Goal: Task Accomplishment & Management: Complete application form

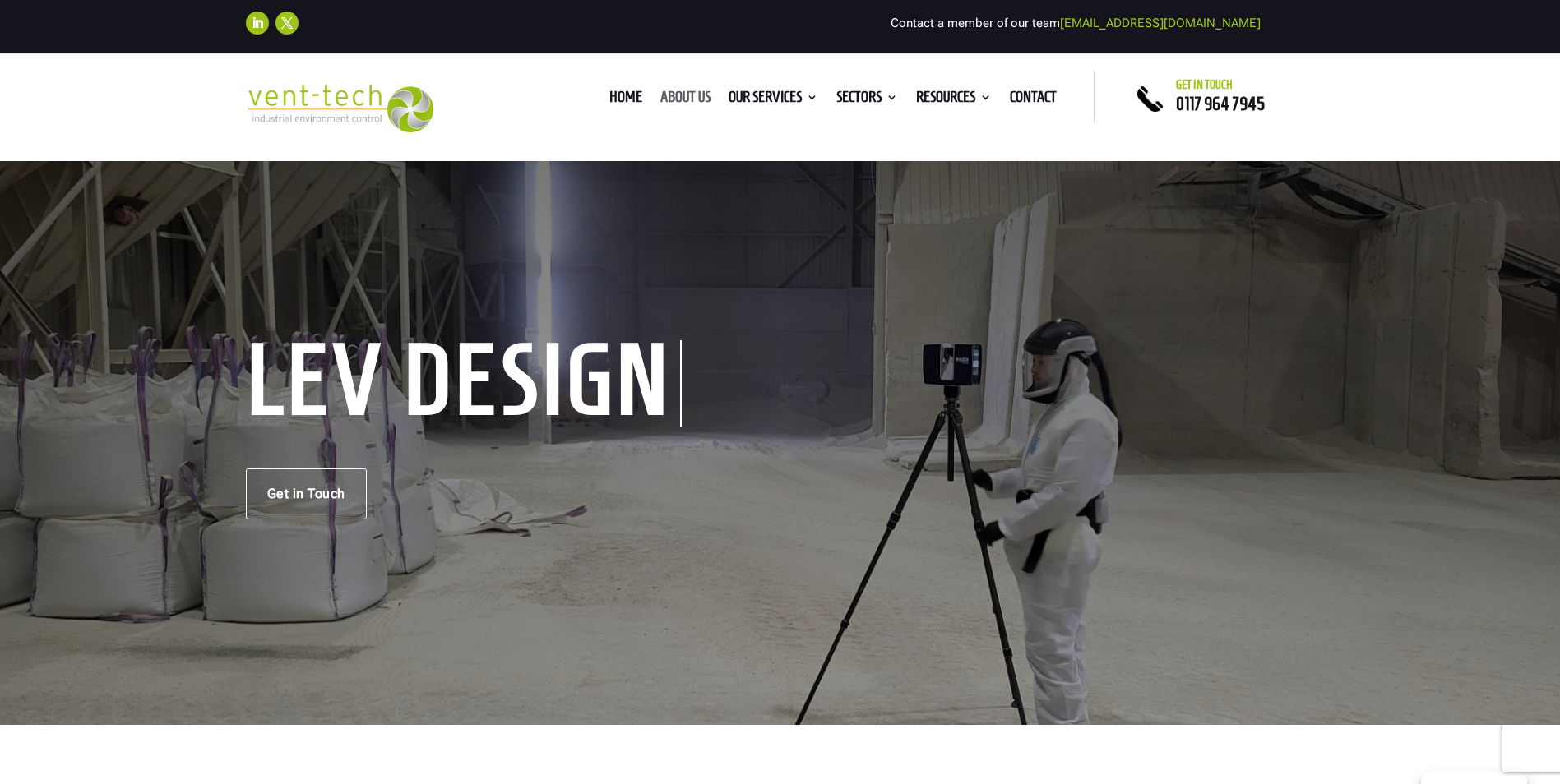
click at [669, 97] on link "About us" at bounding box center [685, 100] width 50 height 18
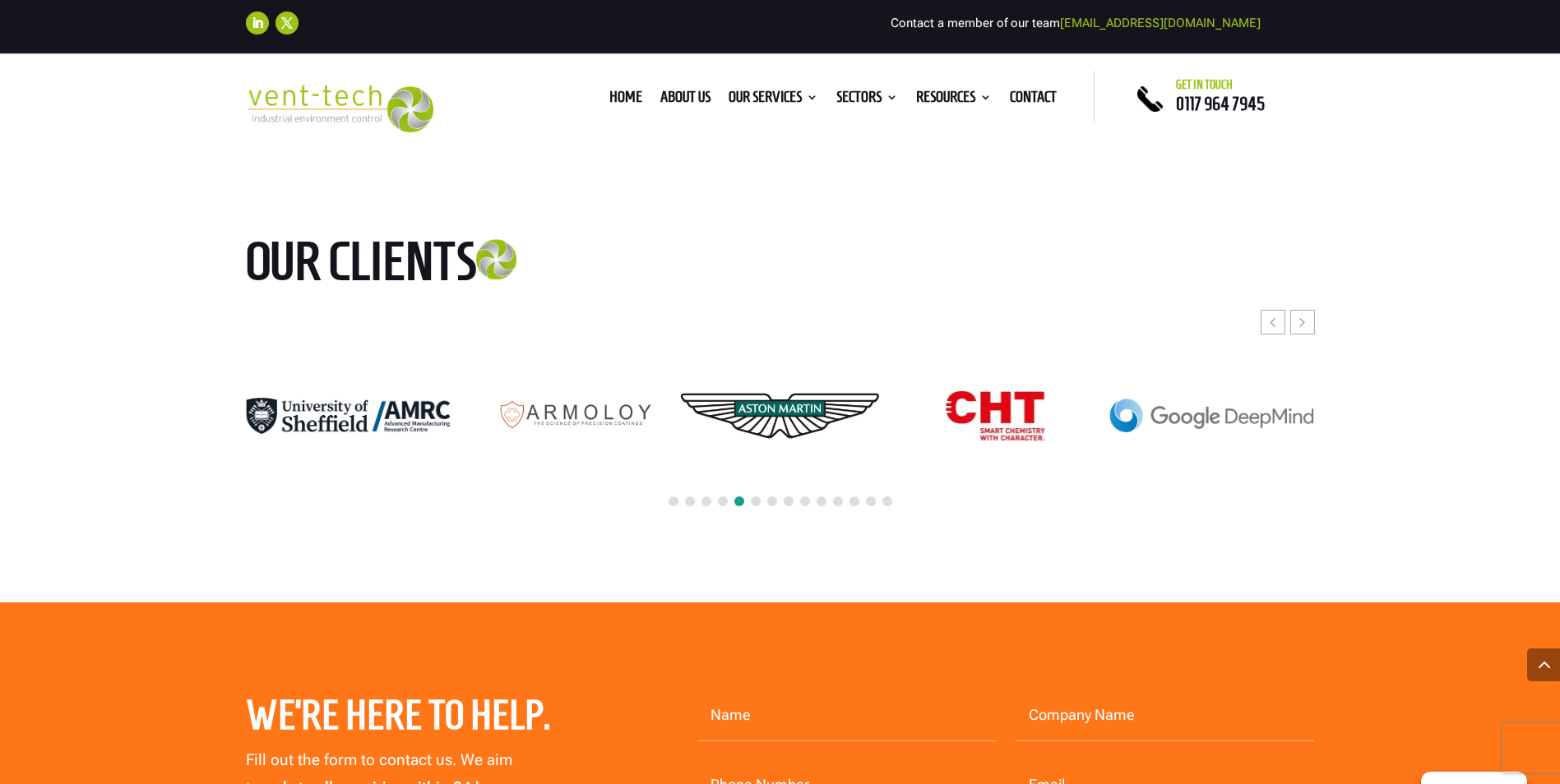
scroll to position [4504, 0]
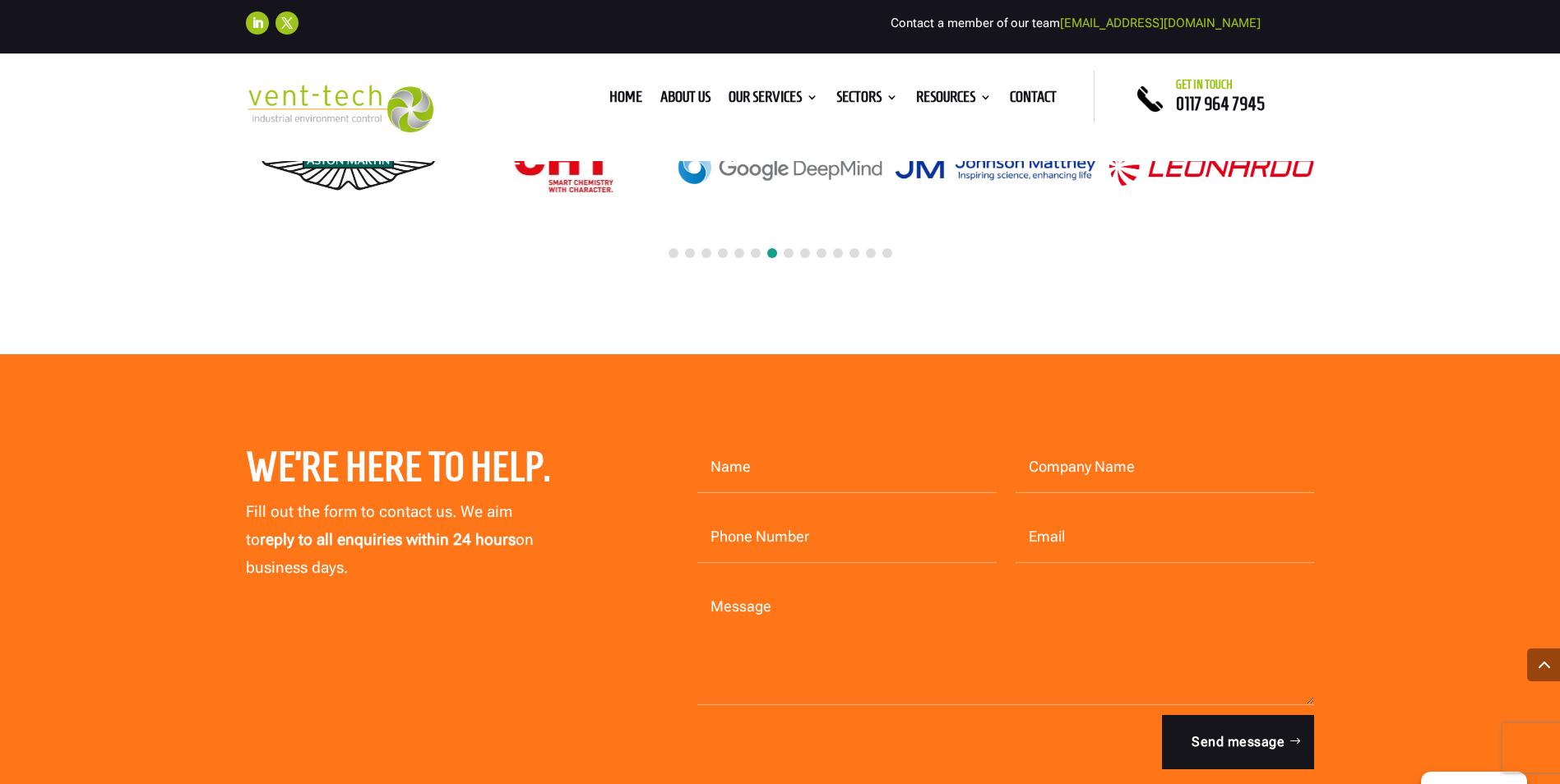
click at [731, 442] on input "Name" at bounding box center [847, 467] width 299 height 51
type input "Kym Weldon"
type input "FT Gearing Systems Ltd"
type input "01252408603"
type input "ap@ftgearing.com"
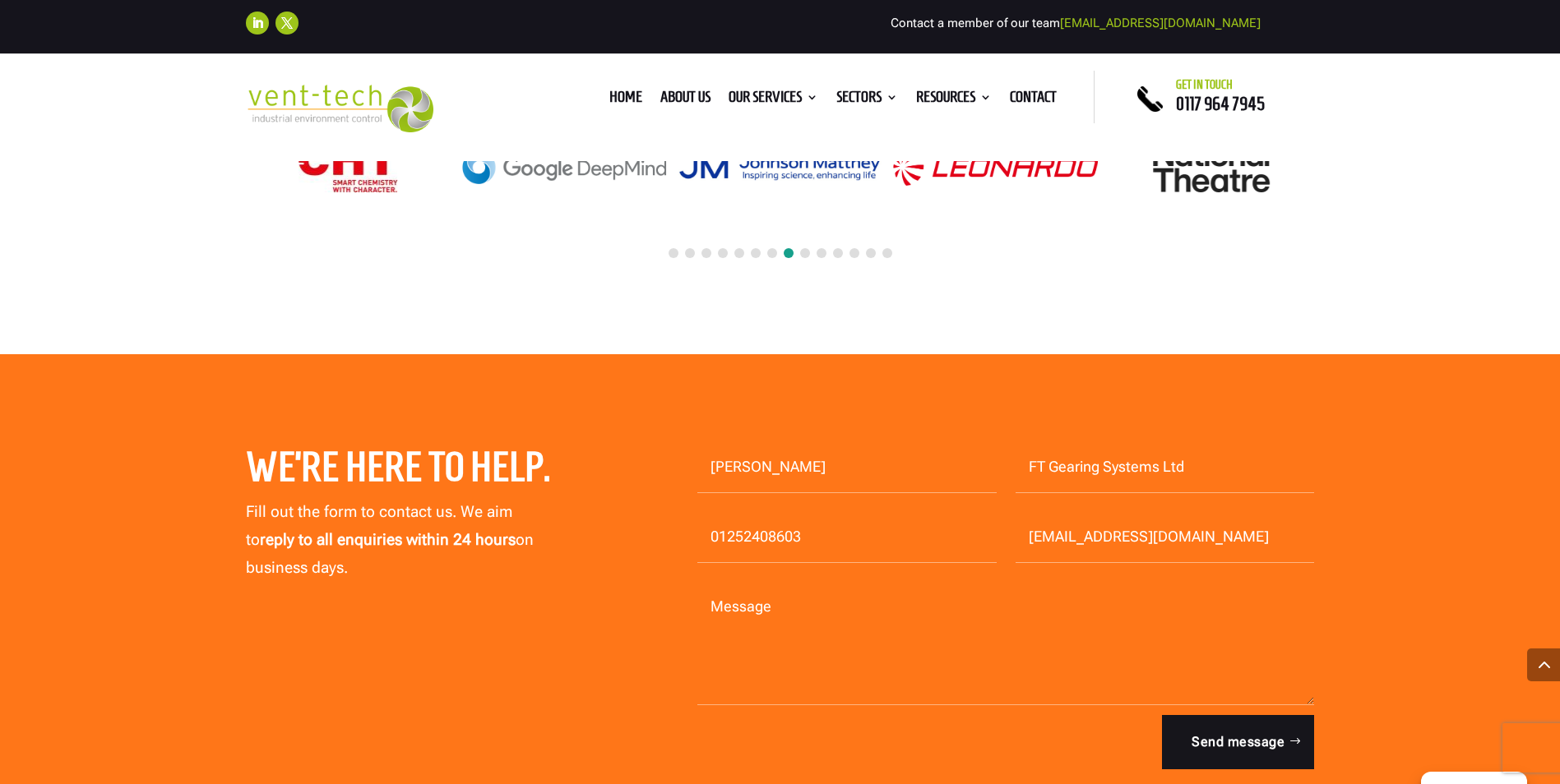
click at [745, 587] on textarea "Message" at bounding box center [1006, 644] width 618 height 123
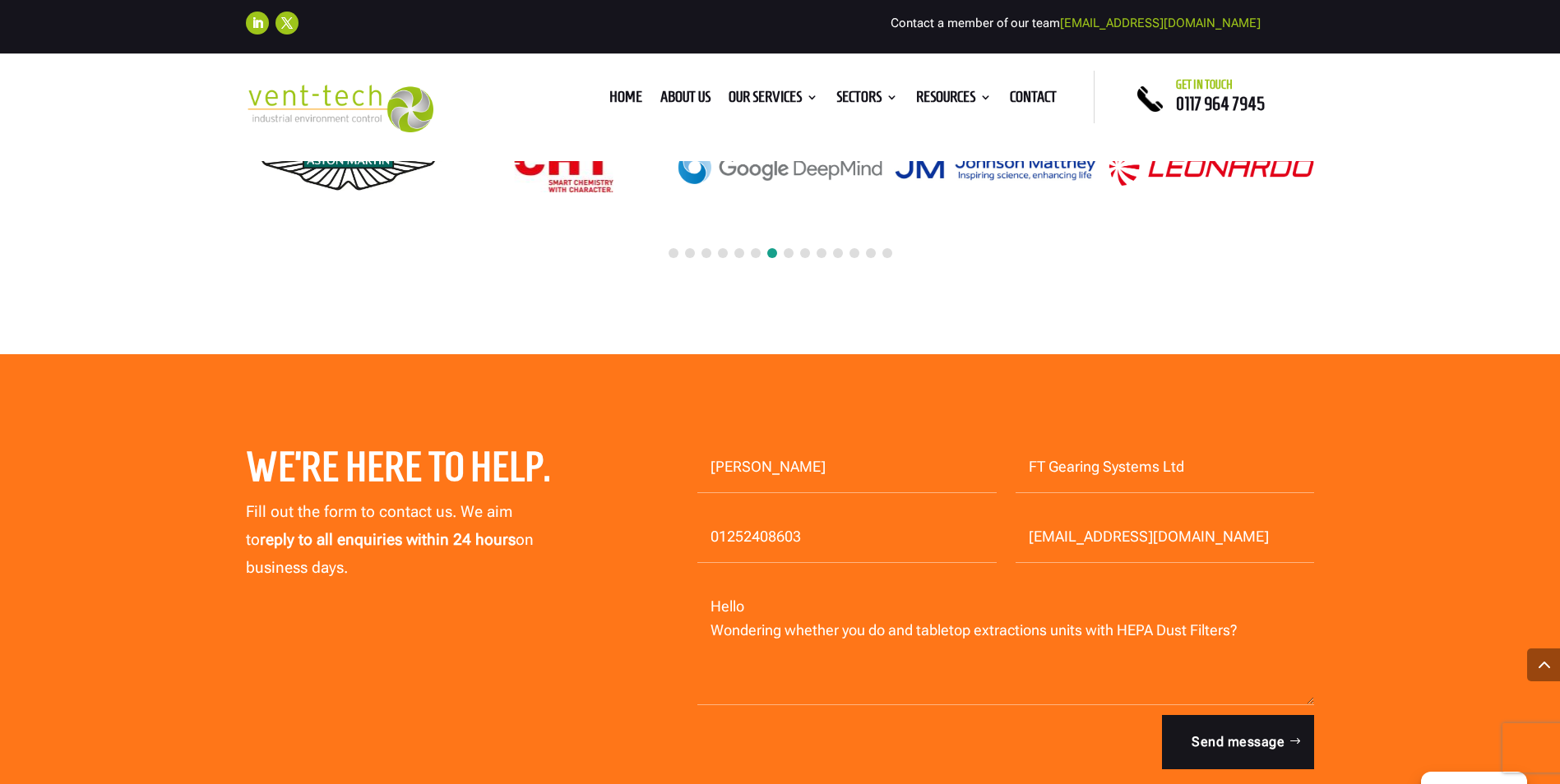
click at [900, 606] on textarea "Hello Wondering whether you do and tabletop extractions units with HEPA Dust Fi…" at bounding box center [1006, 644] width 618 height 123
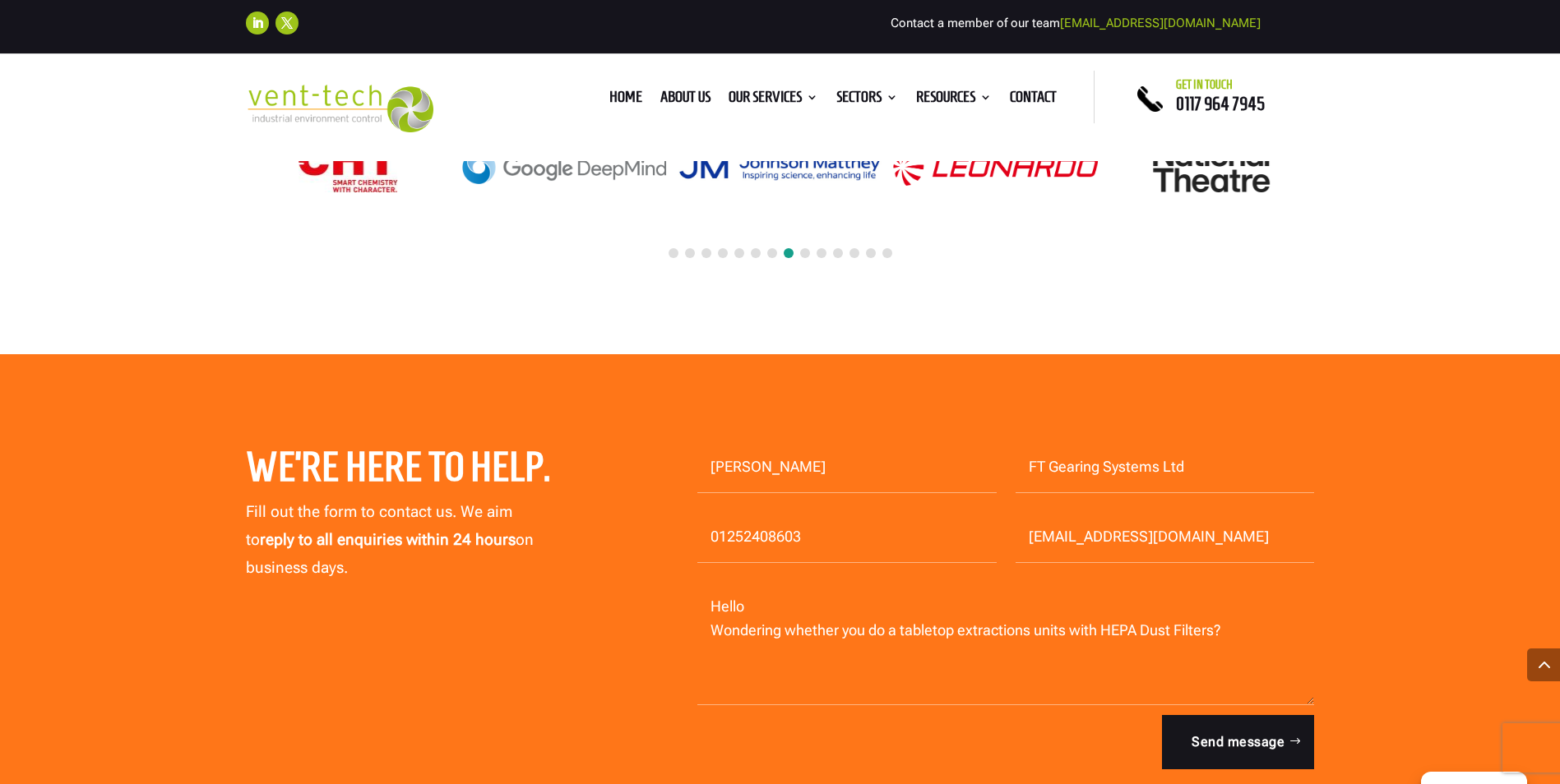
click at [1028, 608] on textarea "Hello Wondering whether you do a tabletop extractions units with HEPA Dust Filt…" at bounding box center [1006, 644] width 618 height 123
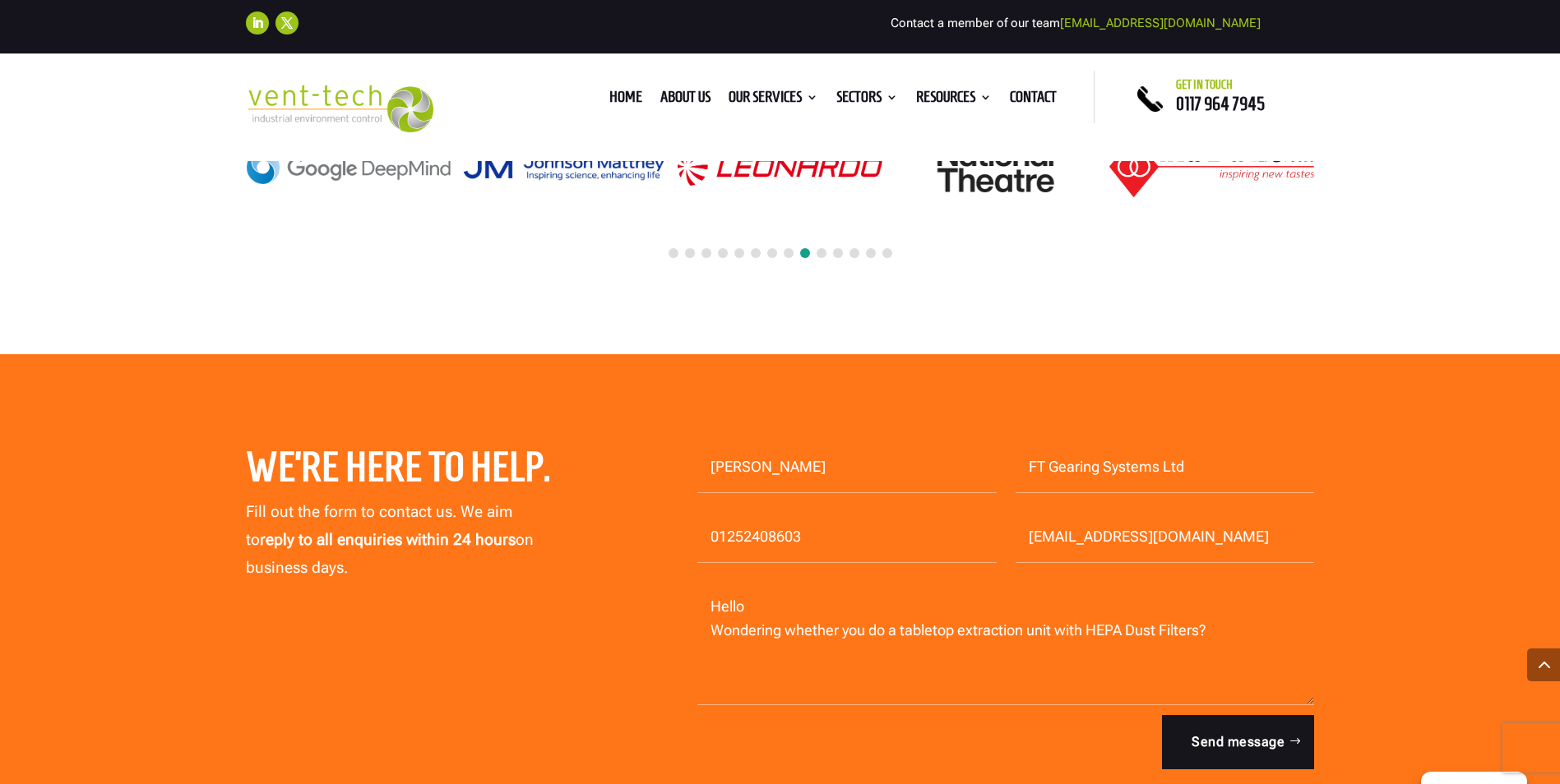
click at [1228, 609] on textarea "Hello Wondering whether you do a tabletop extraction unit with HEPA Dust Filter…" at bounding box center [1006, 644] width 618 height 123
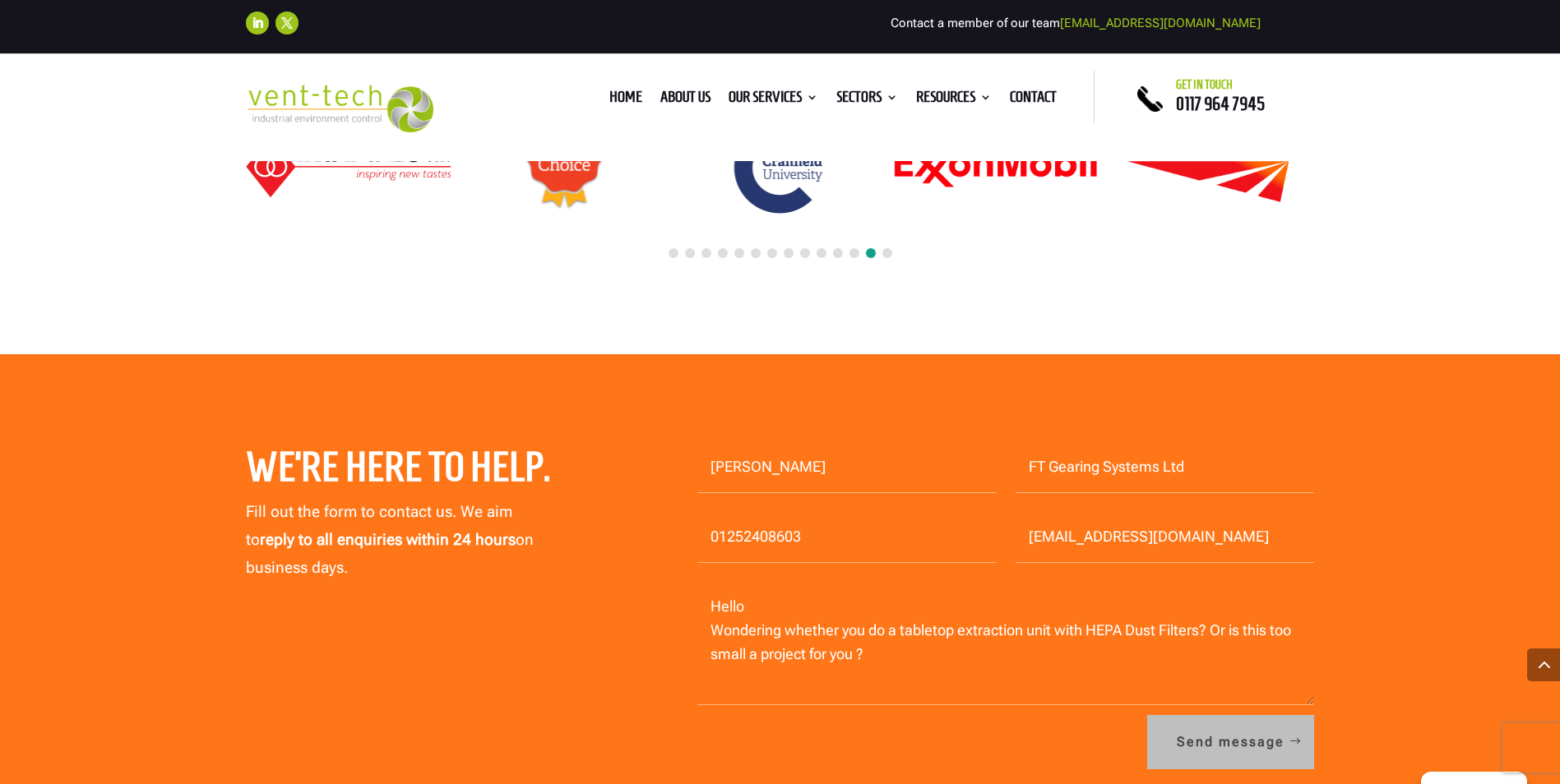
type textarea "Hello Wondering whether you do a tabletop extraction unit with HEPA Dust Filter…"
click at [1221, 725] on button "Send message" at bounding box center [1230, 742] width 167 height 54
